Goal: Task Accomplishment & Management: Use online tool/utility

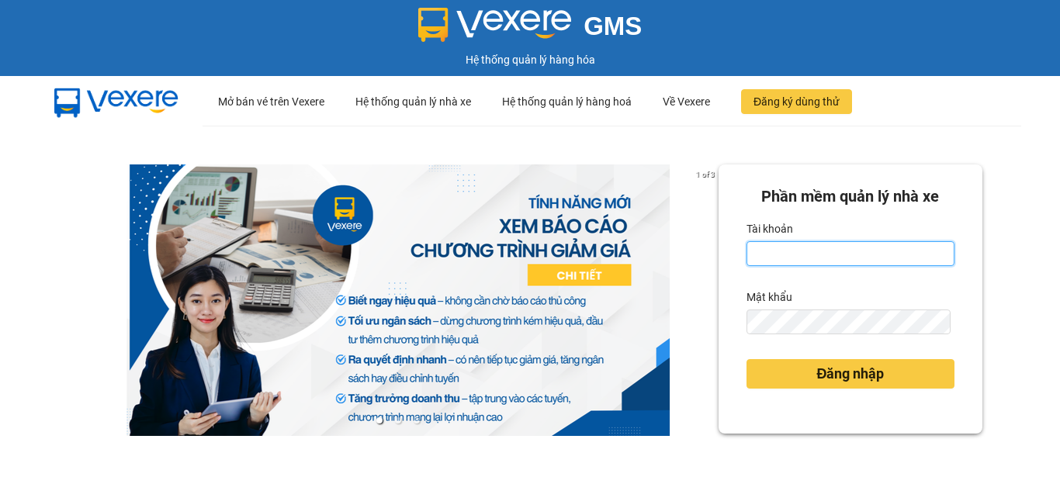
click at [816, 258] on input "Tài khoản" at bounding box center [851, 253] width 208 height 25
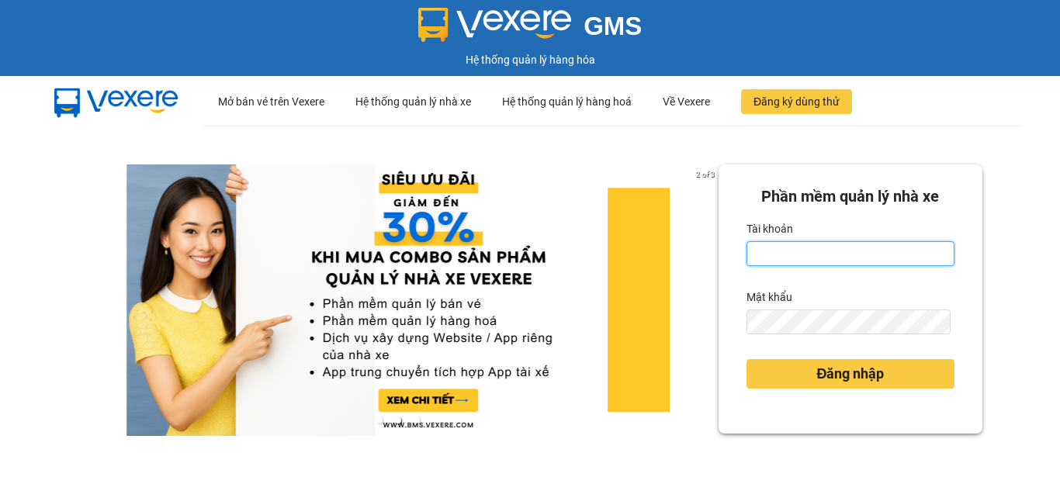
type input "baichay.phucxuyen"
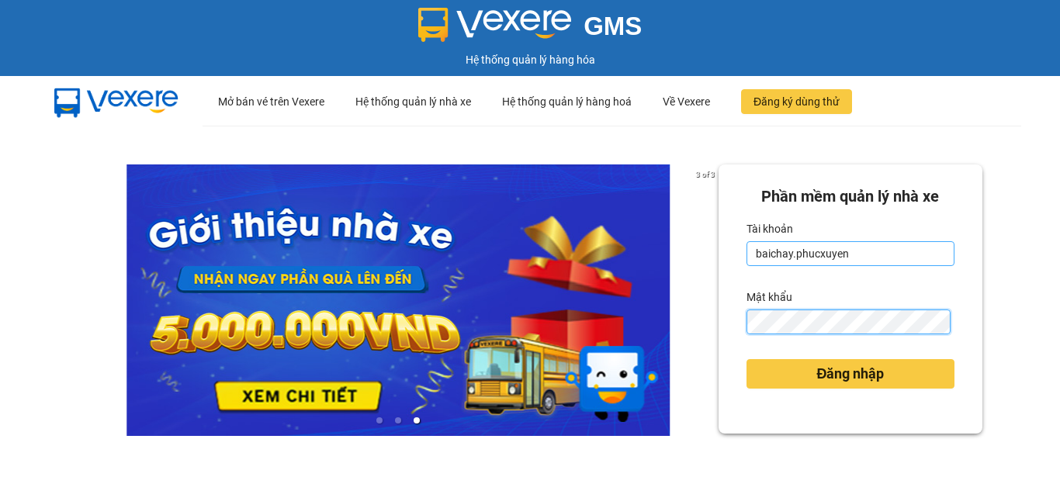
click at [747, 359] on button "Đăng nhập" at bounding box center [851, 373] width 208 height 29
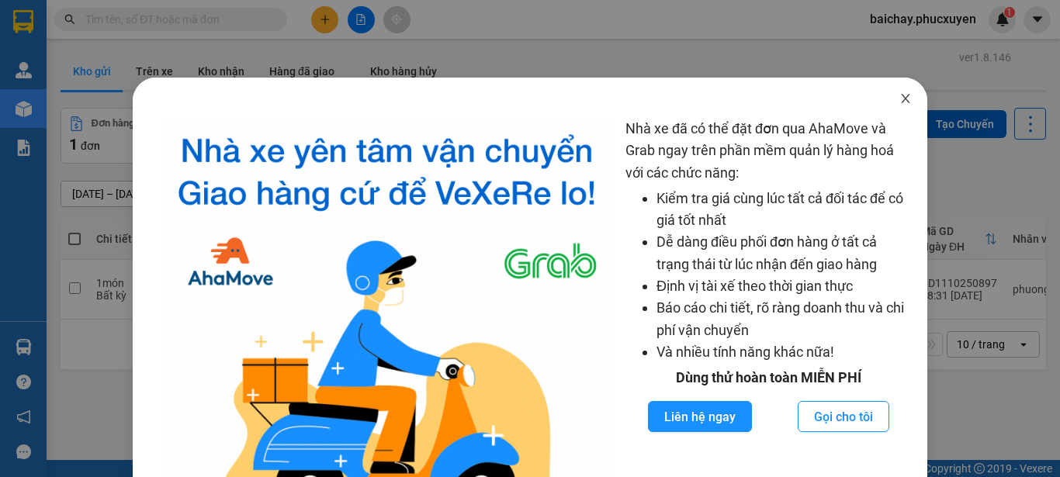
click at [902, 98] on icon "close" at bounding box center [906, 98] width 9 height 9
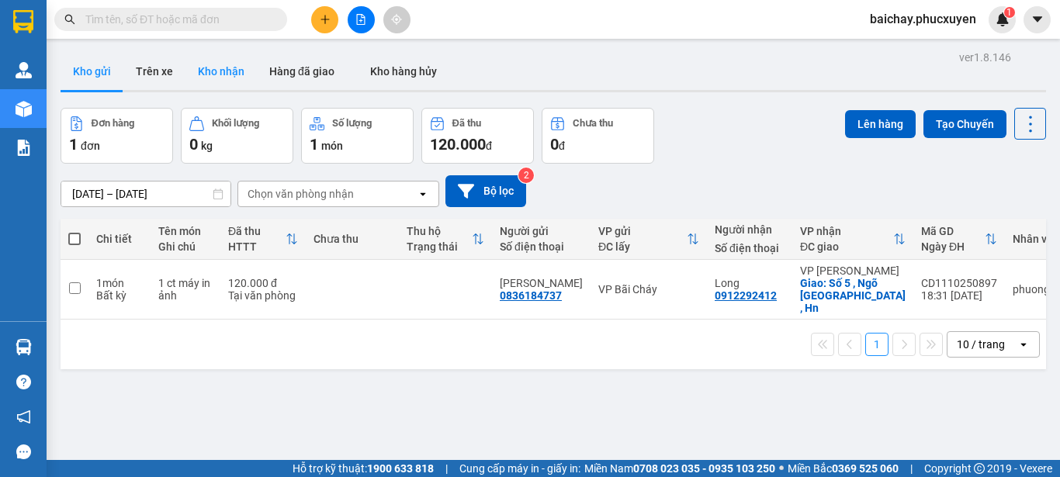
click at [220, 70] on button "Kho nhận" at bounding box center [220, 71] width 71 height 37
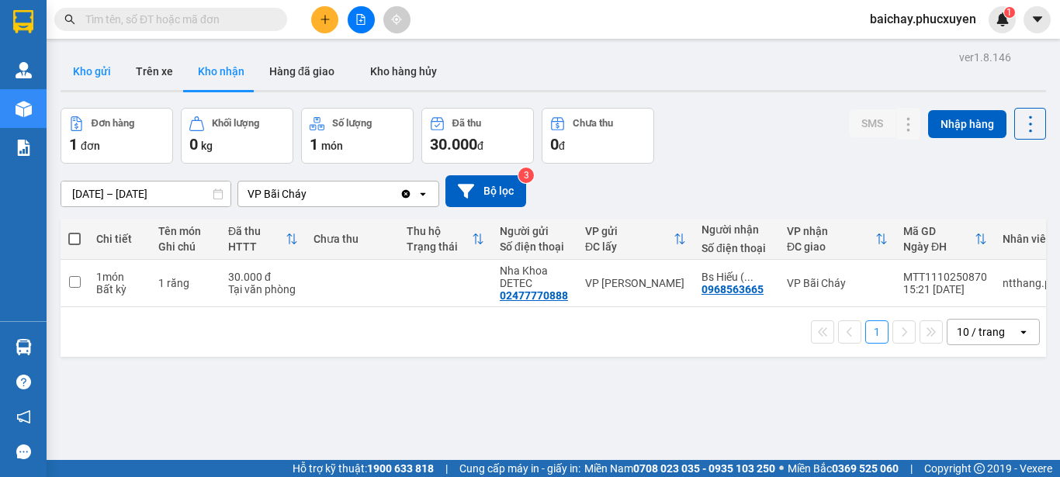
click at [93, 69] on button "Kho gửi" at bounding box center [92, 71] width 63 height 37
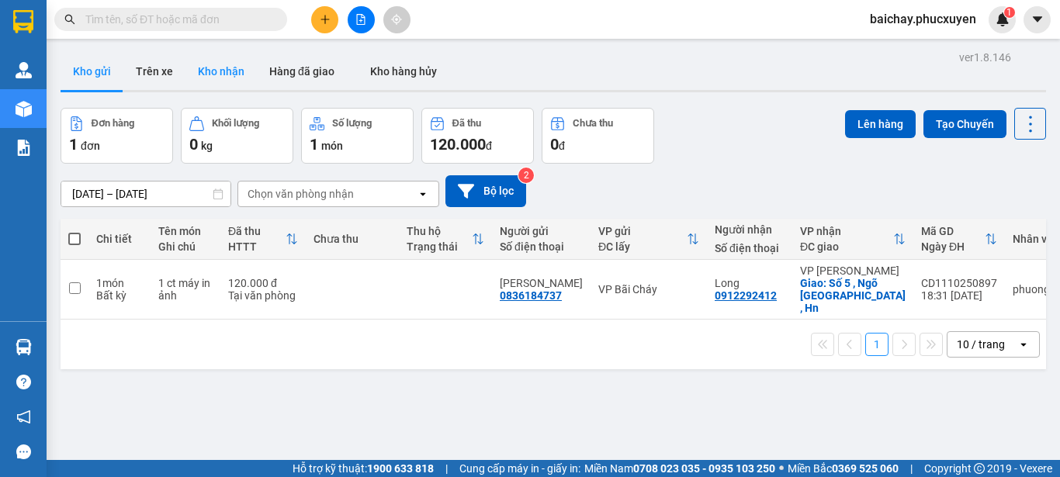
click at [220, 69] on button "Kho nhận" at bounding box center [220, 71] width 71 height 37
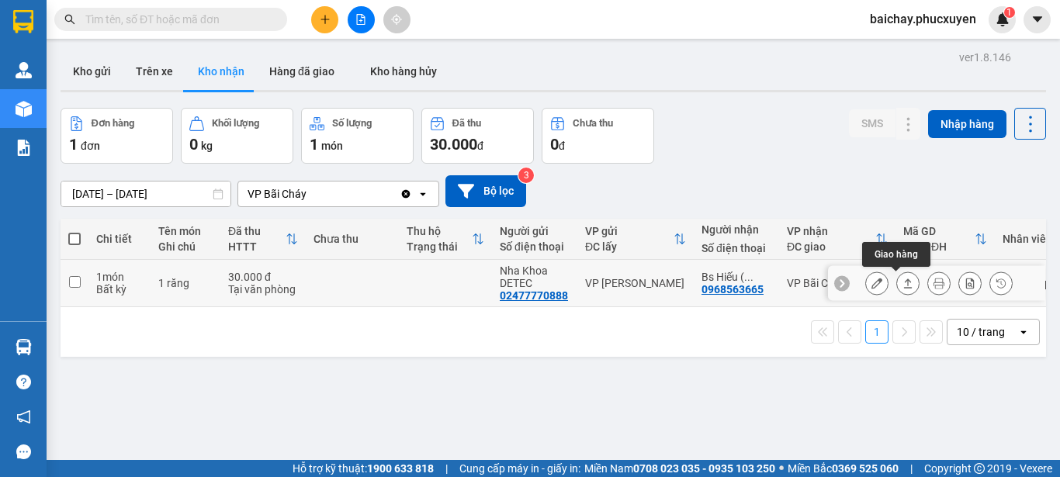
click at [903, 281] on icon at bounding box center [908, 283] width 11 height 11
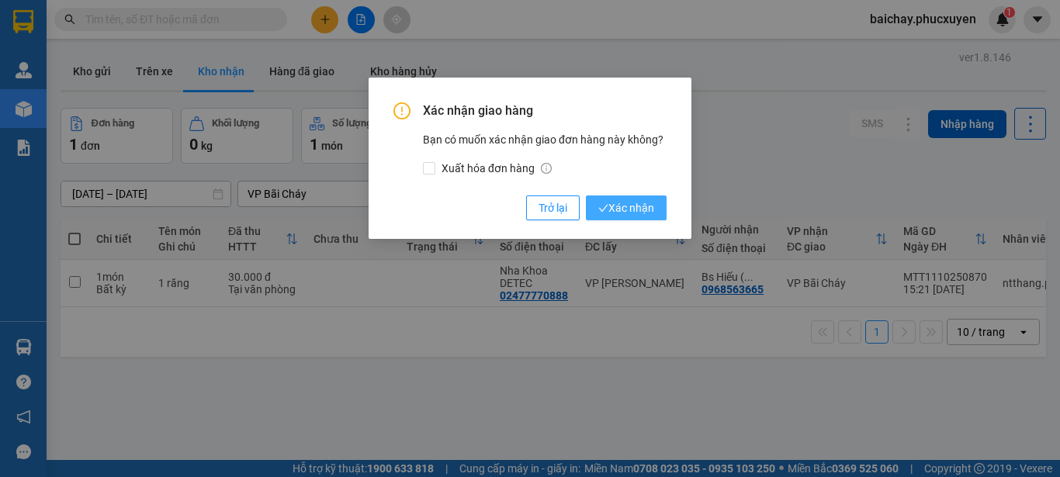
click at [636, 209] on span "Xác nhận" at bounding box center [626, 207] width 56 height 17
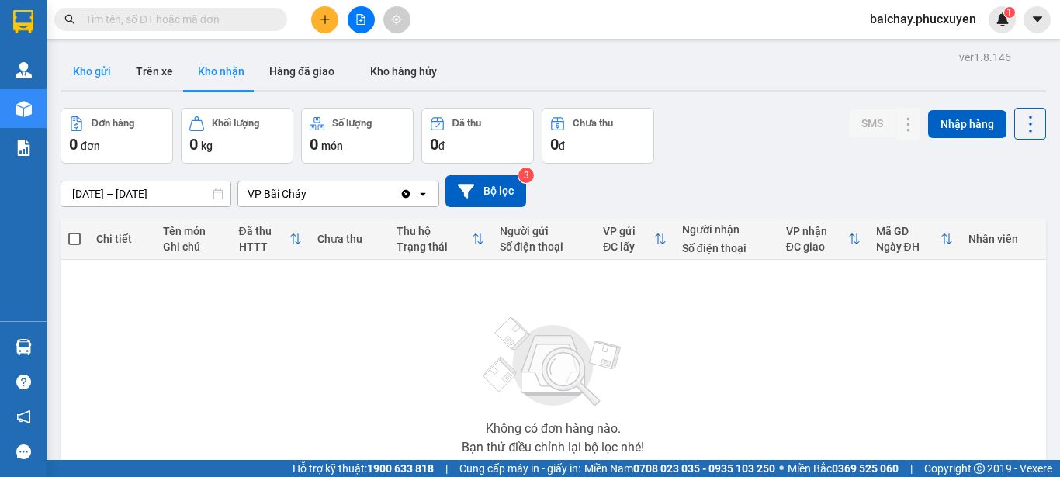
click at [81, 73] on button "Kho gửi" at bounding box center [92, 71] width 63 height 37
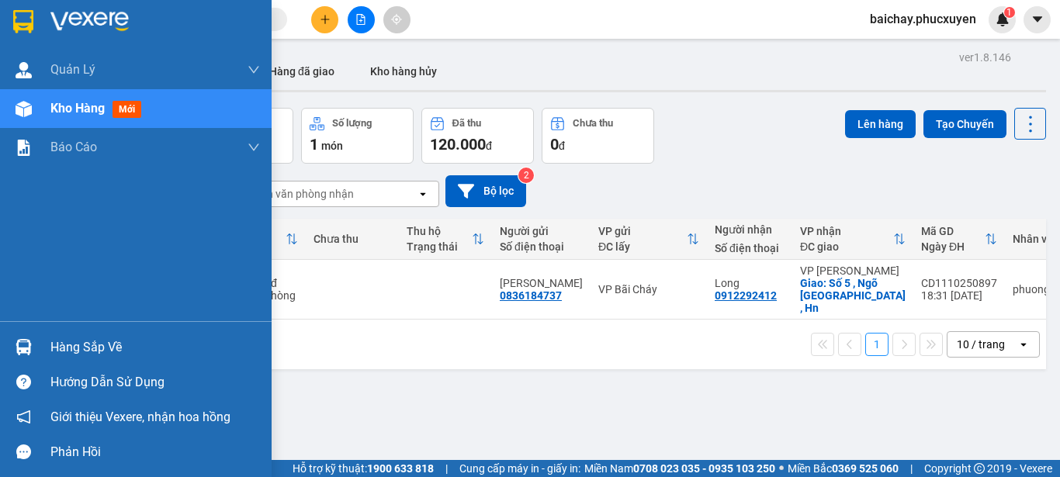
click at [69, 348] on div "Hàng sắp về" at bounding box center [155, 347] width 210 height 23
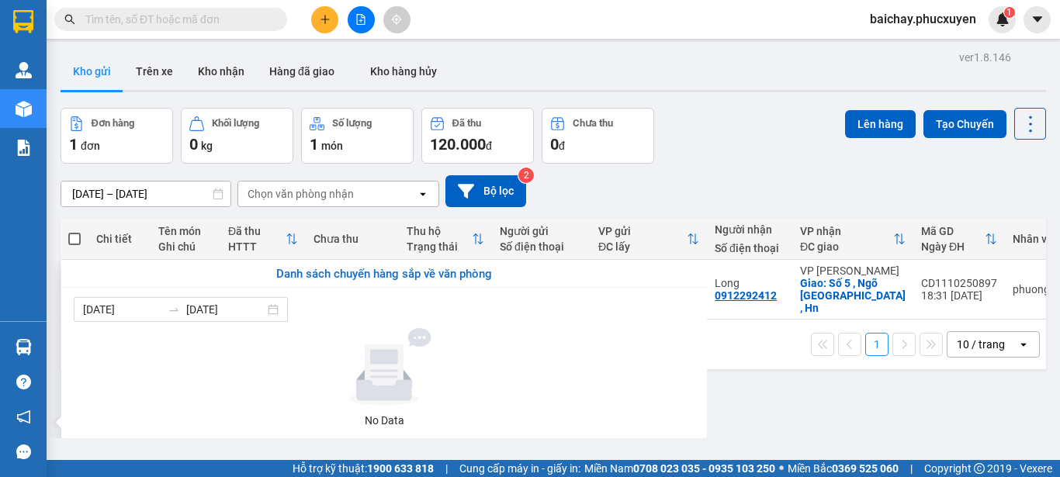
click at [822, 425] on section "Kết quả tìm kiếm ( 0 ) Bộ lọc No Data baichay.phucxuyen 1 [PERSON_NAME] lý giao…" at bounding box center [530, 238] width 1060 height 477
